Goal: Task Accomplishment & Management: Manage account settings

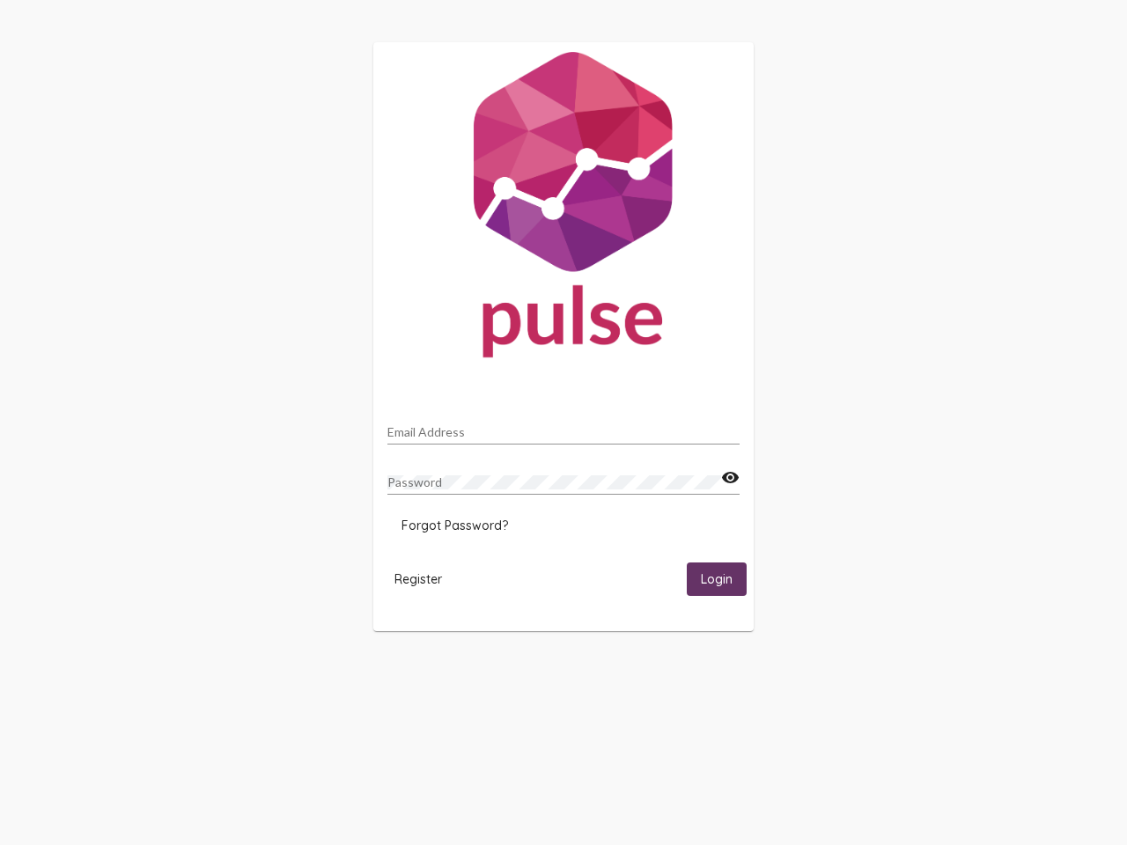
click at [564, 427] on input "Email Address" at bounding box center [563, 432] width 352 height 14
click at [730, 478] on mat-icon "visibility" at bounding box center [730, 478] width 18 height 21
click at [454, 526] on span "Forgot Password?" at bounding box center [455, 526] width 107 height 16
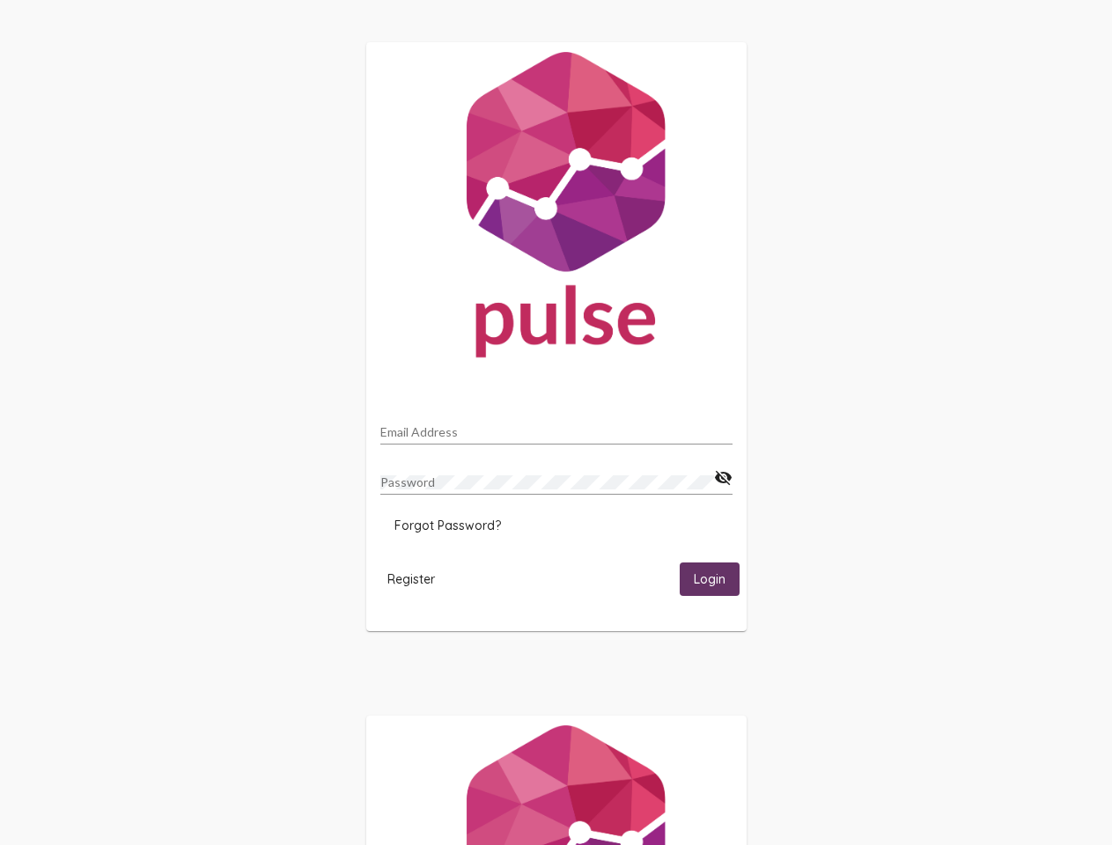
click at [418, 579] on span "Register" at bounding box center [411, 580] width 48 height 16
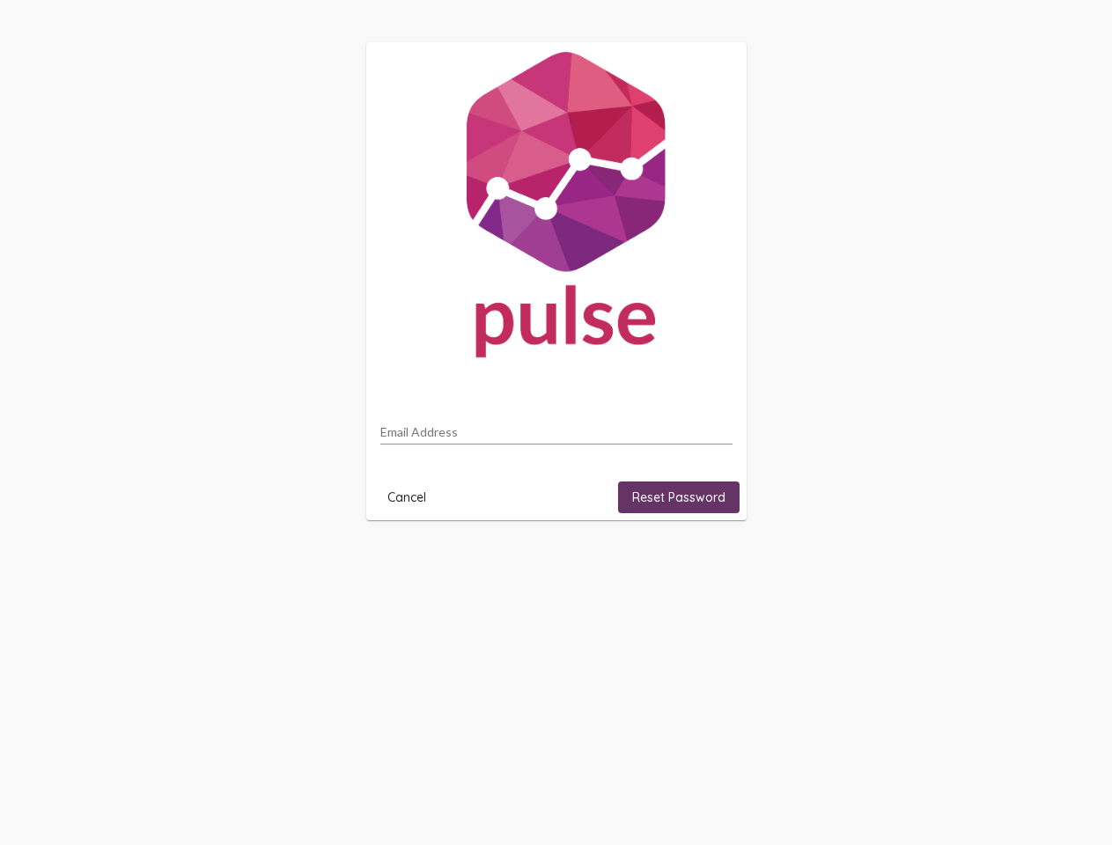
click at [717, 563] on html "Email Address Cancel Reset Password" at bounding box center [556, 281] width 1112 height 563
